Goal: Task Accomplishment & Management: Use online tool/utility

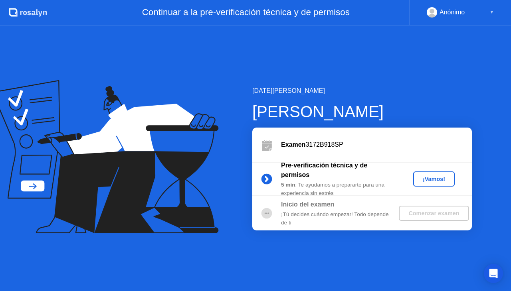
click at [432, 181] on div "¡Vamos!" at bounding box center [433, 179] width 35 height 6
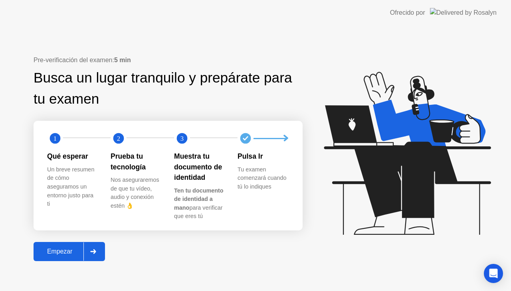
click at [64, 258] on button "Empezar" at bounding box center [69, 251] width 71 height 19
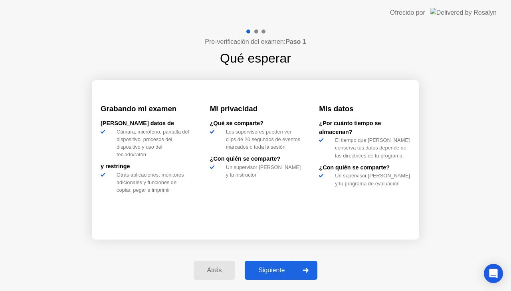
click at [271, 273] on div "Siguiente" at bounding box center [271, 270] width 49 height 7
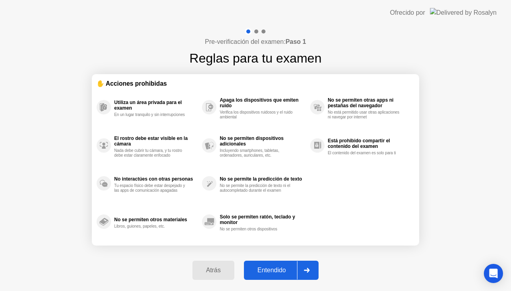
click at [265, 269] on div "Entendido" at bounding box center [271, 270] width 51 height 7
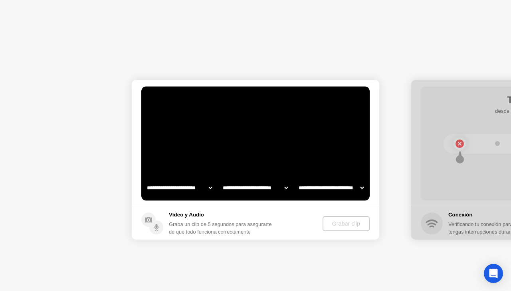
select select "**********"
select select "*******"
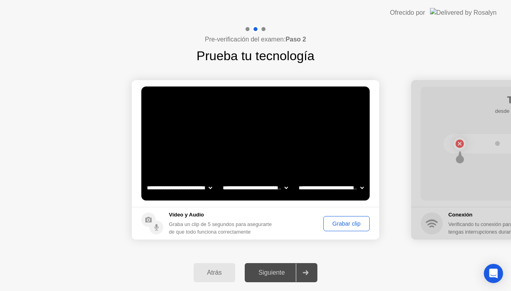
click at [353, 226] on div "Grabar clip" at bounding box center [346, 224] width 41 height 6
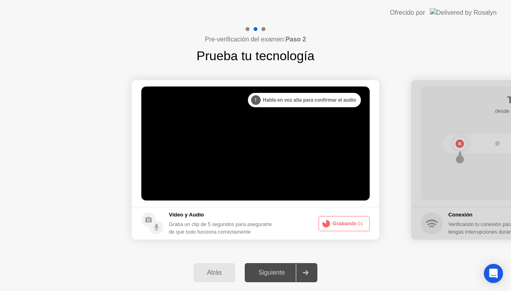
click at [353, 226] on button "Grabando 1s" at bounding box center [344, 223] width 51 height 15
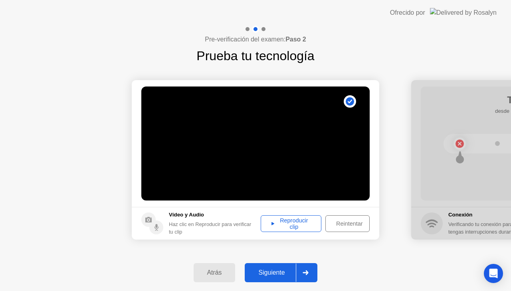
click at [298, 226] on div "Reproducir clip" at bounding box center [290, 224] width 55 height 13
click at [274, 278] on button "Siguiente" at bounding box center [281, 272] width 73 height 19
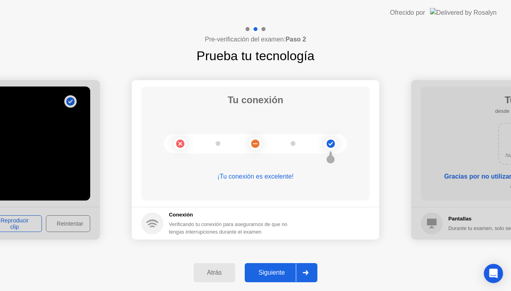
click at [282, 272] on div "Siguiente" at bounding box center [271, 272] width 49 height 7
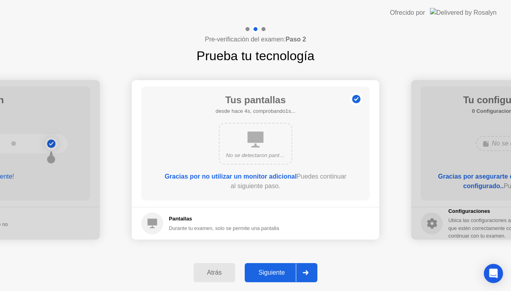
click at [288, 275] on div "Siguiente" at bounding box center [271, 272] width 49 height 7
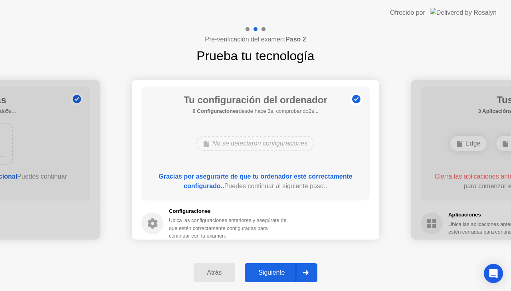
click at [277, 270] on div "Siguiente" at bounding box center [271, 272] width 49 height 7
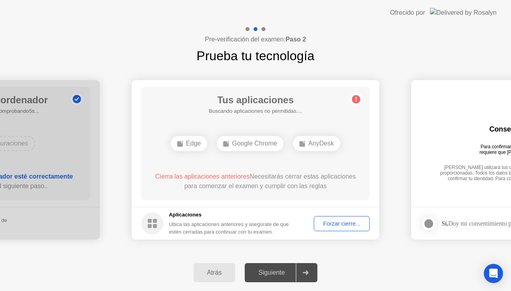
click at [334, 224] on div "Forzar cierre..." at bounding box center [342, 224] width 50 height 6
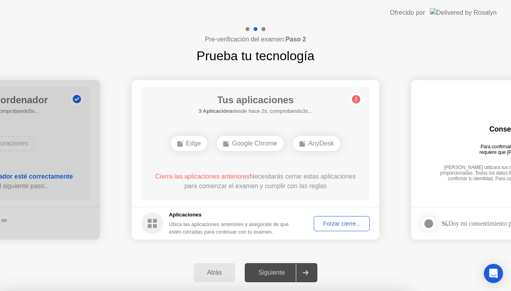
click at [350, 227] on div "Forzar cierre..." at bounding box center [342, 224] width 50 height 6
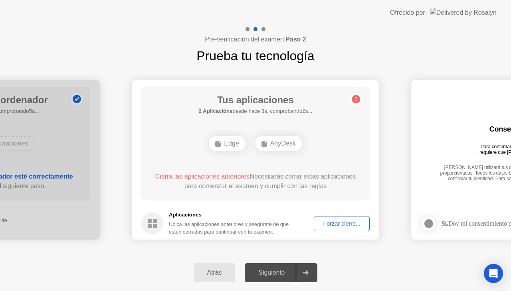
click at [232, 144] on div "Edge" at bounding box center [227, 143] width 36 height 15
click at [157, 223] on circle at bounding box center [152, 224] width 22 height 22
click at [338, 223] on div "Forzar cierre..." at bounding box center [342, 224] width 50 height 6
click at [370, 291] on div at bounding box center [255, 291] width 511 height 0
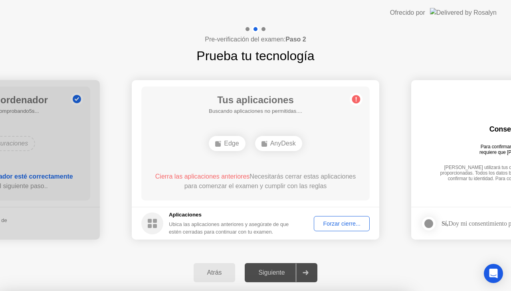
click at [331, 222] on div "Forzar cierre..." at bounding box center [342, 224] width 50 height 6
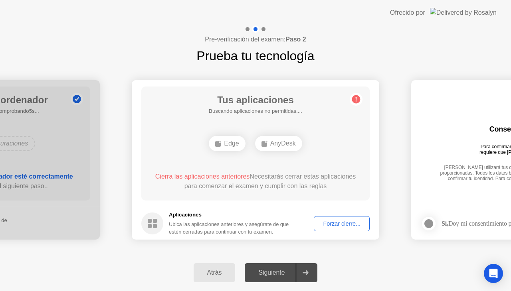
click at [319, 221] on div "Forzar cierre..." at bounding box center [342, 224] width 50 height 6
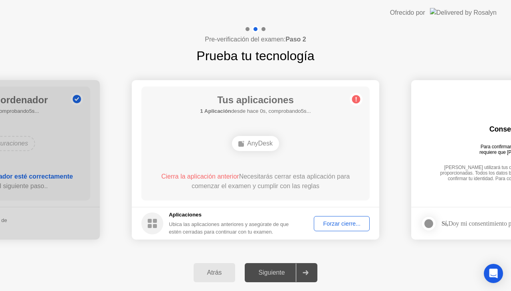
click at [335, 228] on button "Forzar cierre..." at bounding box center [342, 223] width 56 height 15
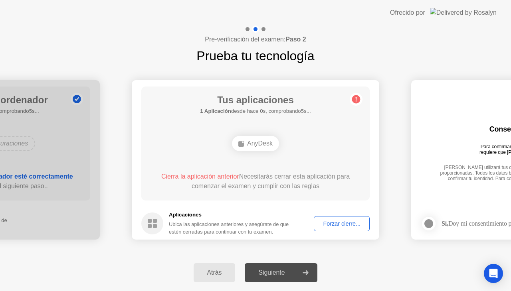
click at [253, 144] on div "AnyDesk" at bounding box center [255, 143] width 47 height 15
click at [338, 225] on div "Forzar cierre..." at bounding box center [342, 224] width 50 height 6
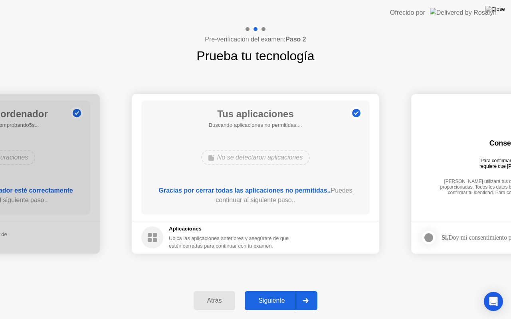
click at [271, 291] on div "Siguiente" at bounding box center [271, 300] width 49 height 7
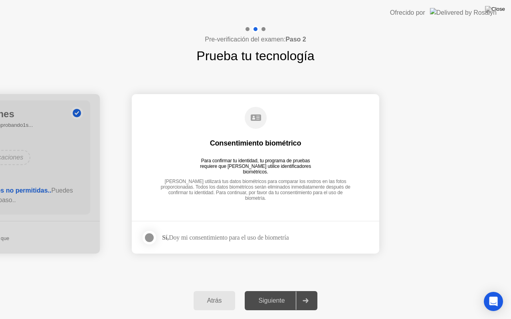
click at [149, 237] on div at bounding box center [149, 238] width 10 height 10
click at [259, 291] on div "Siguiente" at bounding box center [271, 300] width 49 height 7
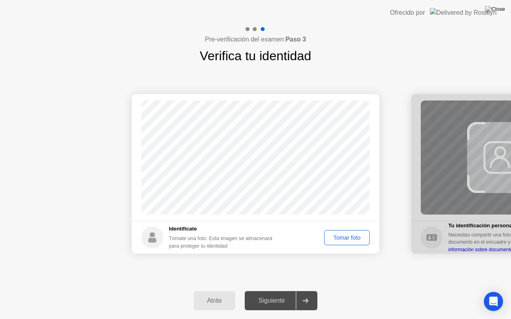
click at [347, 235] on div "Tomar foto" at bounding box center [347, 238] width 40 height 6
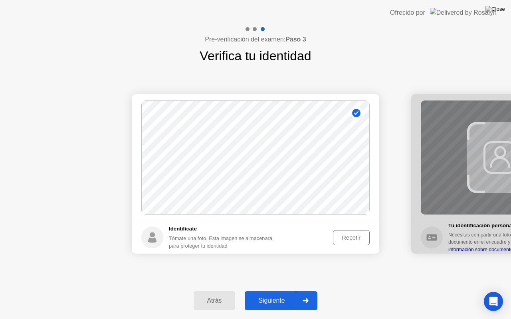
click at [265, 291] on div "Siguiente" at bounding box center [271, 300] width 49 height 7
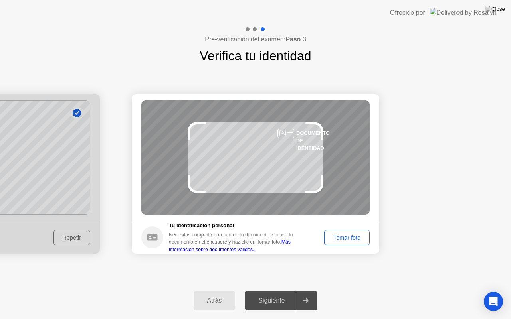
click at [343, 241] on div "Tomar foto" at bounding box center [347, 238] width 40 height 6
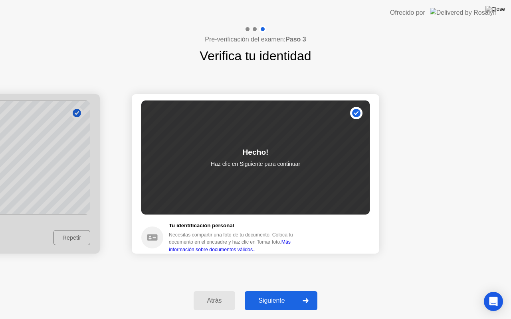
click at [277, 291] on div "Siguiente" at bounding box center [271, 300] width 49 height 7
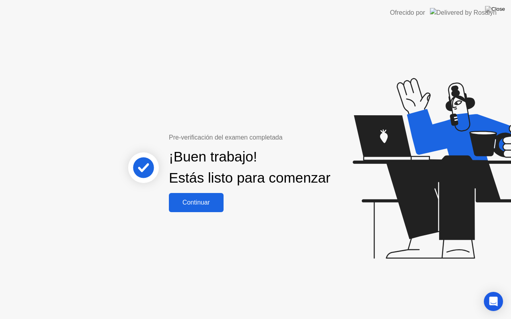
click at [211, 206] on div "Continuar" at bounding box center [196, 202] width 50 height 7
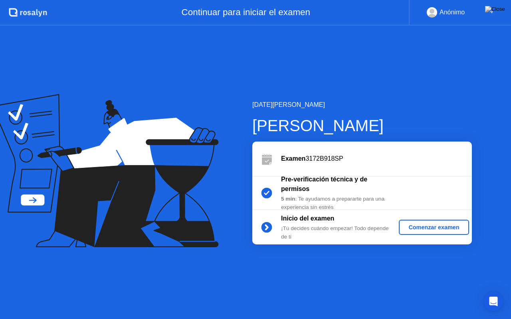
click at [418, 232] on button "Comenzar examen" at bounding box center [434, 227] width 70 height 15
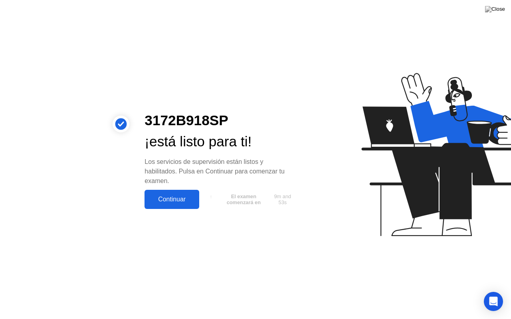
click at [171, 197] on div "Continuar" at bounding box center [172, 199] width 50 height 7
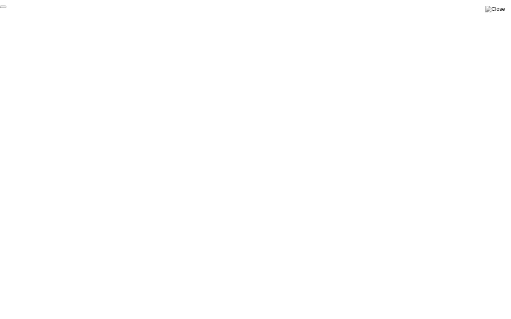
click div "End Proctoring Session"
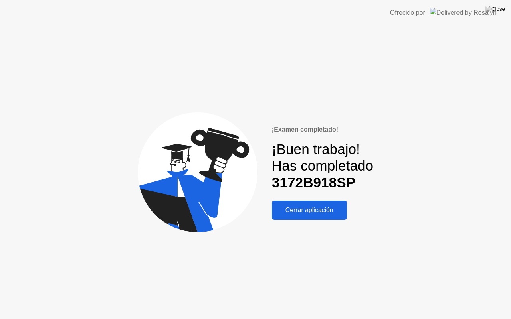
click at [323, 214] on div "Cerrar aplicación" at bounding box center [309, 210] width 70 height 7
